Goal: Transaction & Acquisition: Book appointment/travel/reservation

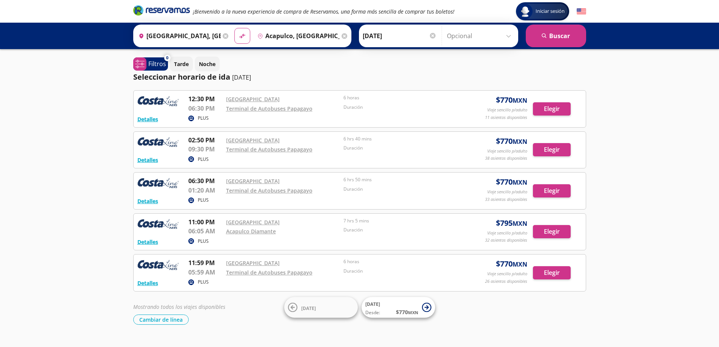
click at [184, 36] on input "[GEOGRAPHIC_DATA], [GEOGRAPHIC_DATA]" at bounding box center [177, 35] width 85 height 19
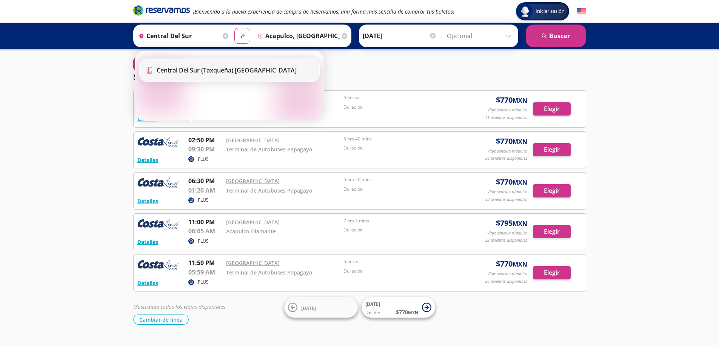
click at [220, 74] on b "Central del Sur (taxqueña)," at bounding box center [196, 70] width 78 height 8
type input "Central del Sur (taxqueña), [GEOGRAPHIC_DATA]"
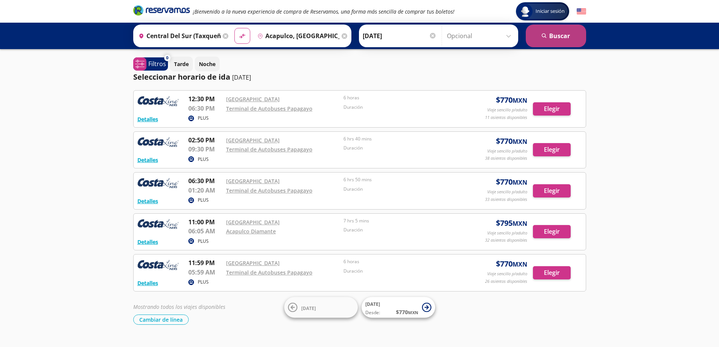
click at [546, 39] on button "search [GEOGRAPHIC_DATA]" at bounding box center [555, 36] width 60 height 23
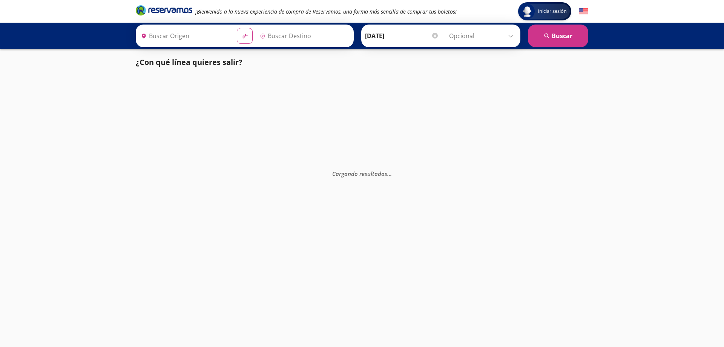
type input "Acapulco, [GEOGRAPHIC_DATA]"
type input "Central del Sur (taxqueña), [GEOGRAPHIC_DATA]"
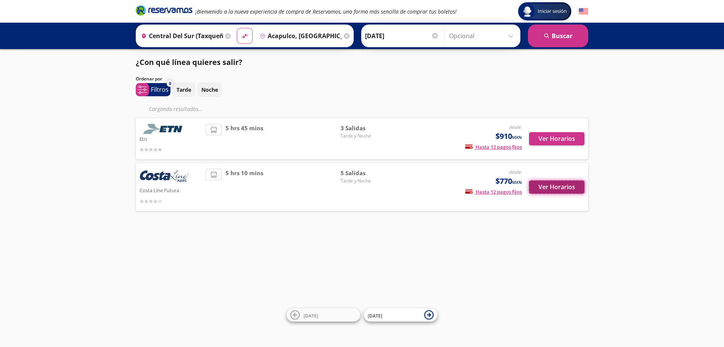
click at [542, 187] on button "Ver Horarios" at bounding box center [556, 186] width 55 height 13
